Goal: Communication & Community: Answer question/provide support

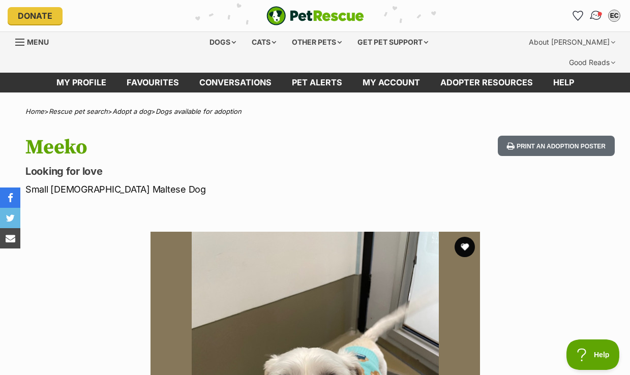
click at [600, 17] on img "Conversations" at bounding box center [597, 15] width 14 height 13
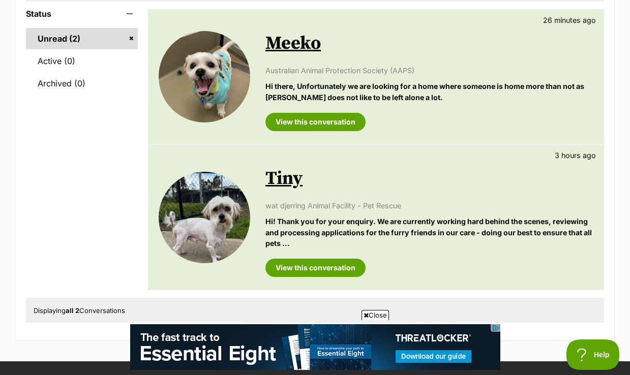
scroll to position [184, 0]
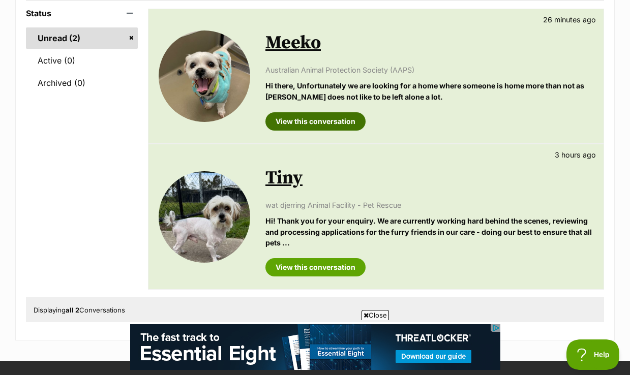
click at [314, 112] on link "View this conversation" at bounding box center [316, 121] width 100 height 18
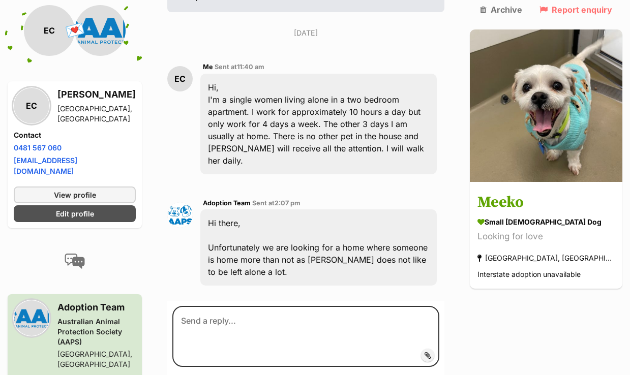
scroll to position [304, 0]
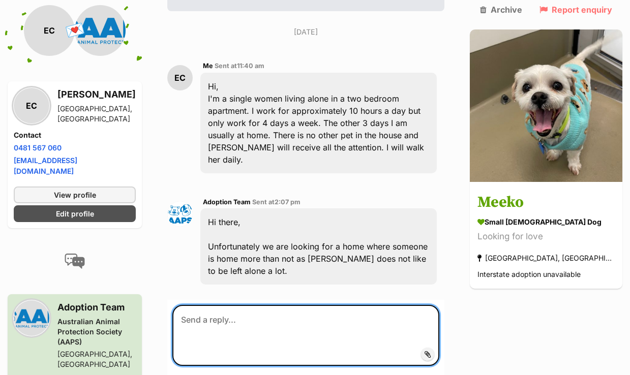
click at [253, 305] on textarea at bounding box center [305, 335] width 267 height 61
type textarea "Thank you for your reply."
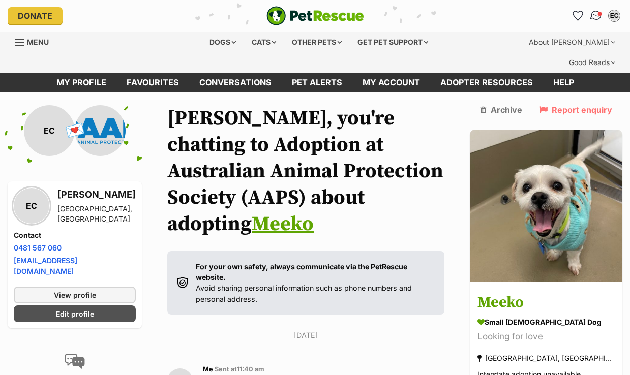
click at [598, 17] on img "Conversations" at bounding box center [597, 15] width 14 height 13
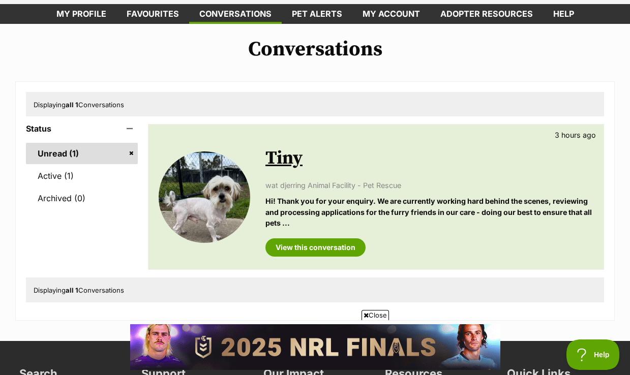
scroll to position [78, 0]
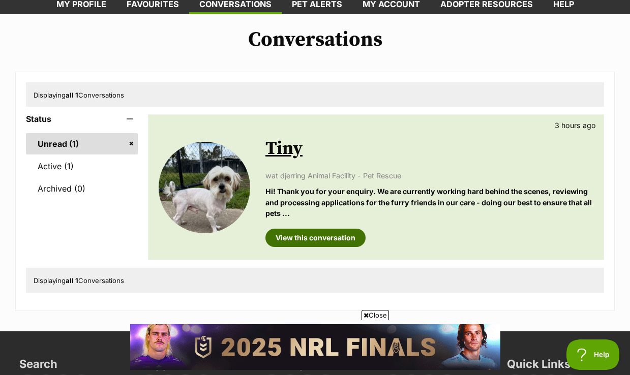
click at [324, 229] on link "View this conversation" at bounding box center [316, 238] width 100 height 18
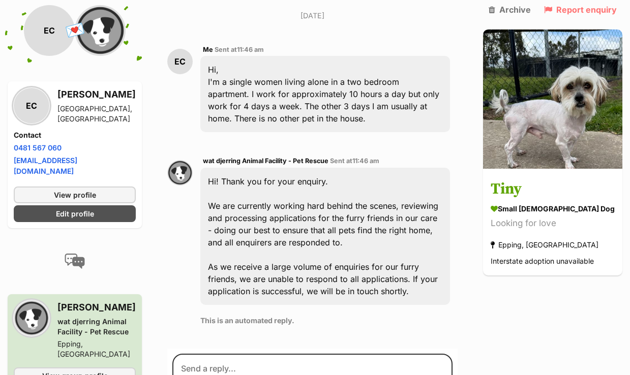
scroll to position [279, 0]
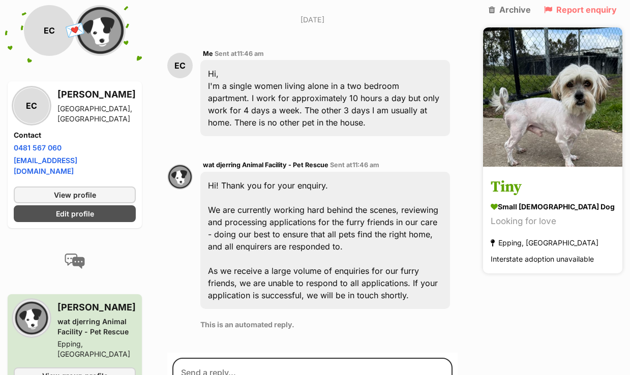
click at [576, 114] on img at bounding box center [552, 96] width 139 height 139
